Goal: Information Seeking & Learning: Learn about a topic

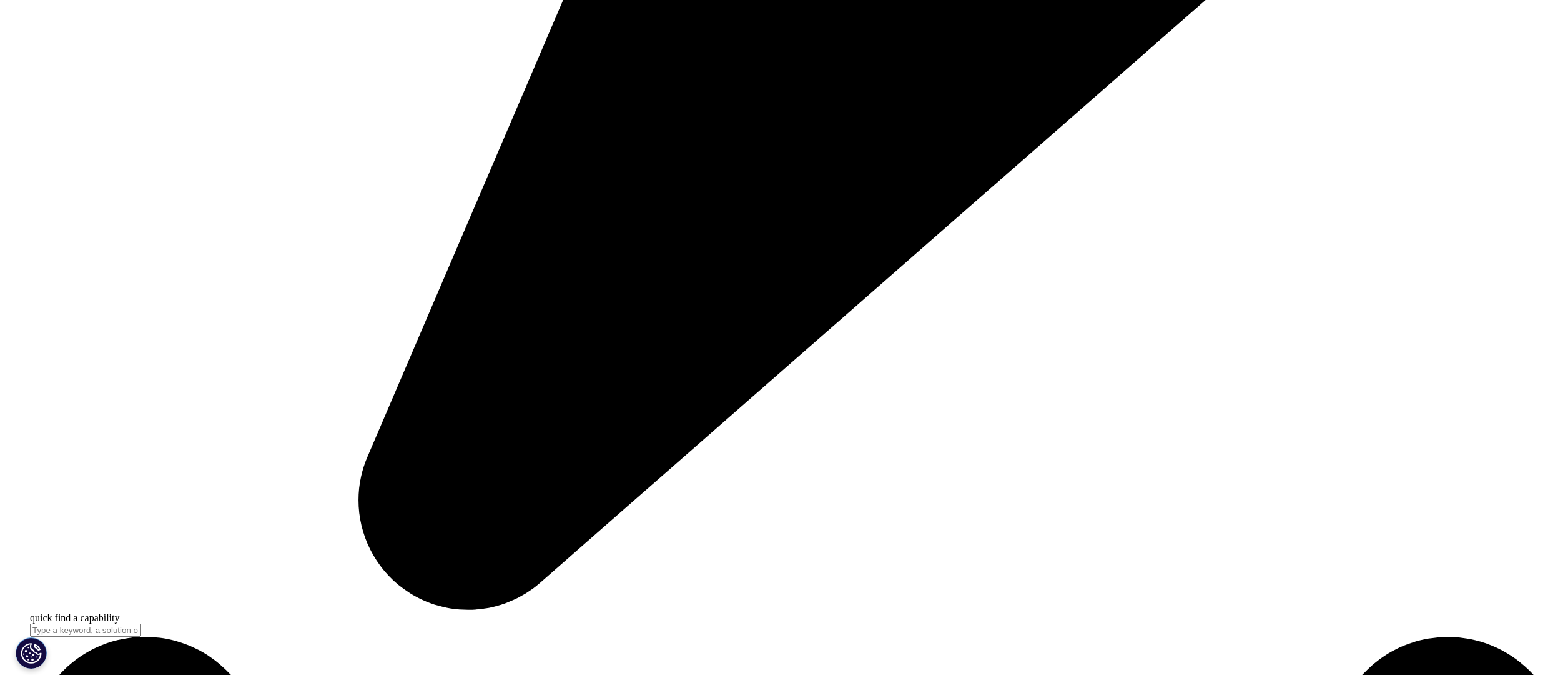
scroll to position [1433, 0]
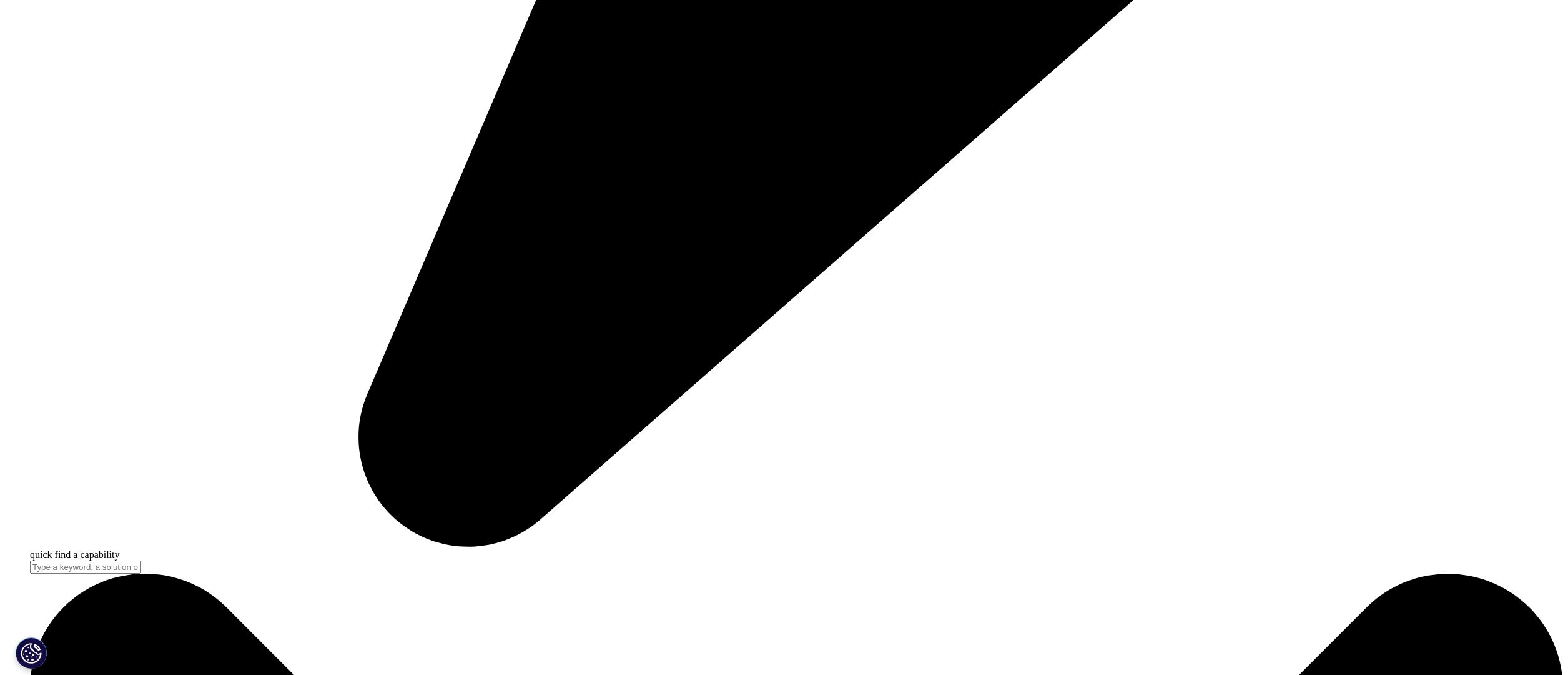
scroll to position [1440, 0]
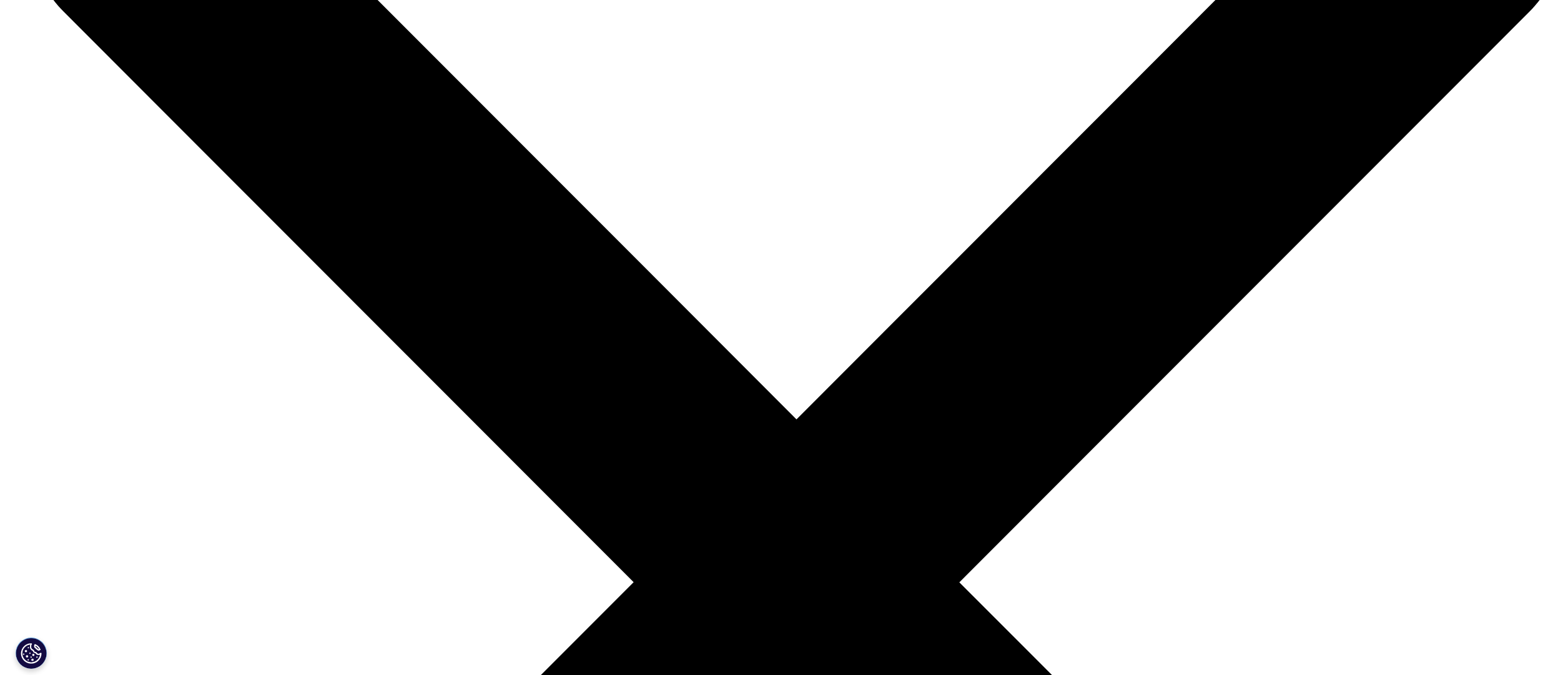
scroll to position [2198, 0]
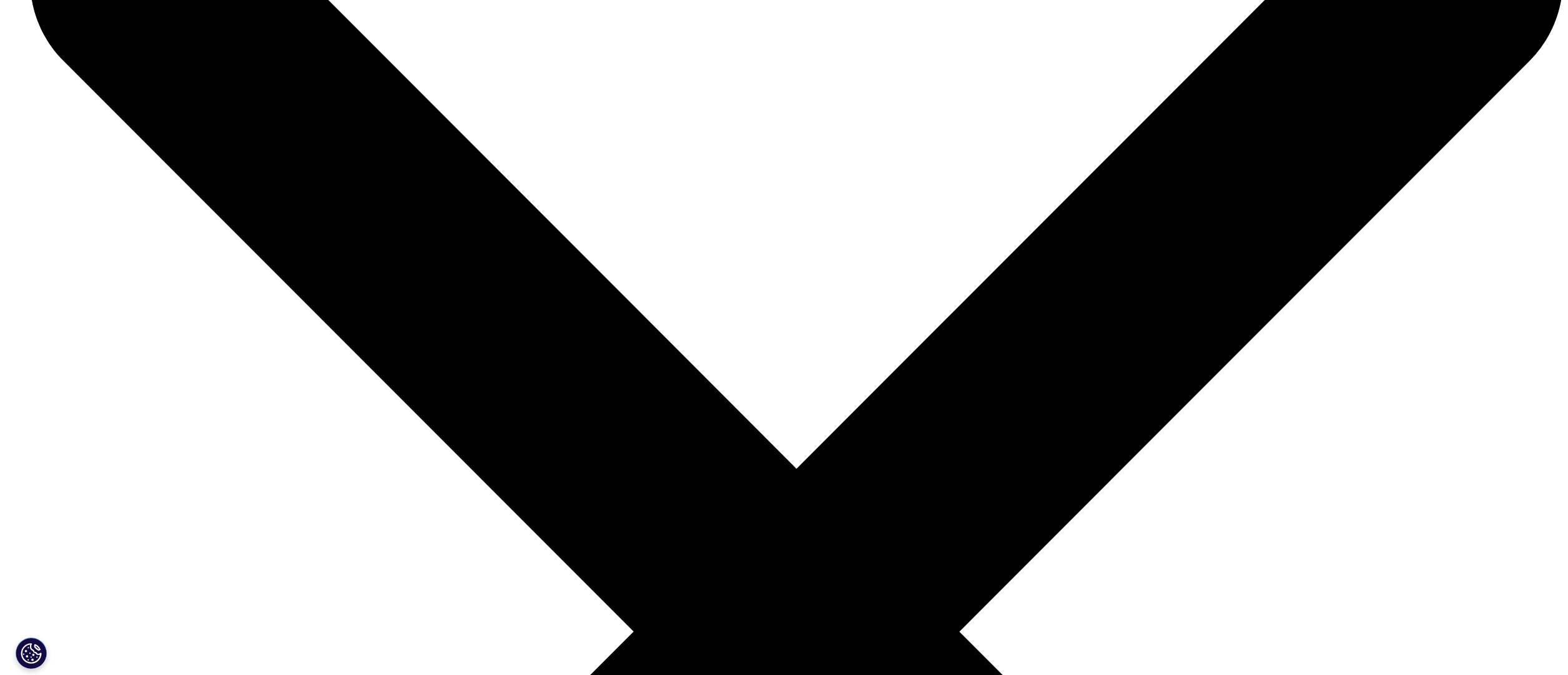
scroll to position [2148, 0]
